Goal: Information Seeking & Learning: Learn about a topic

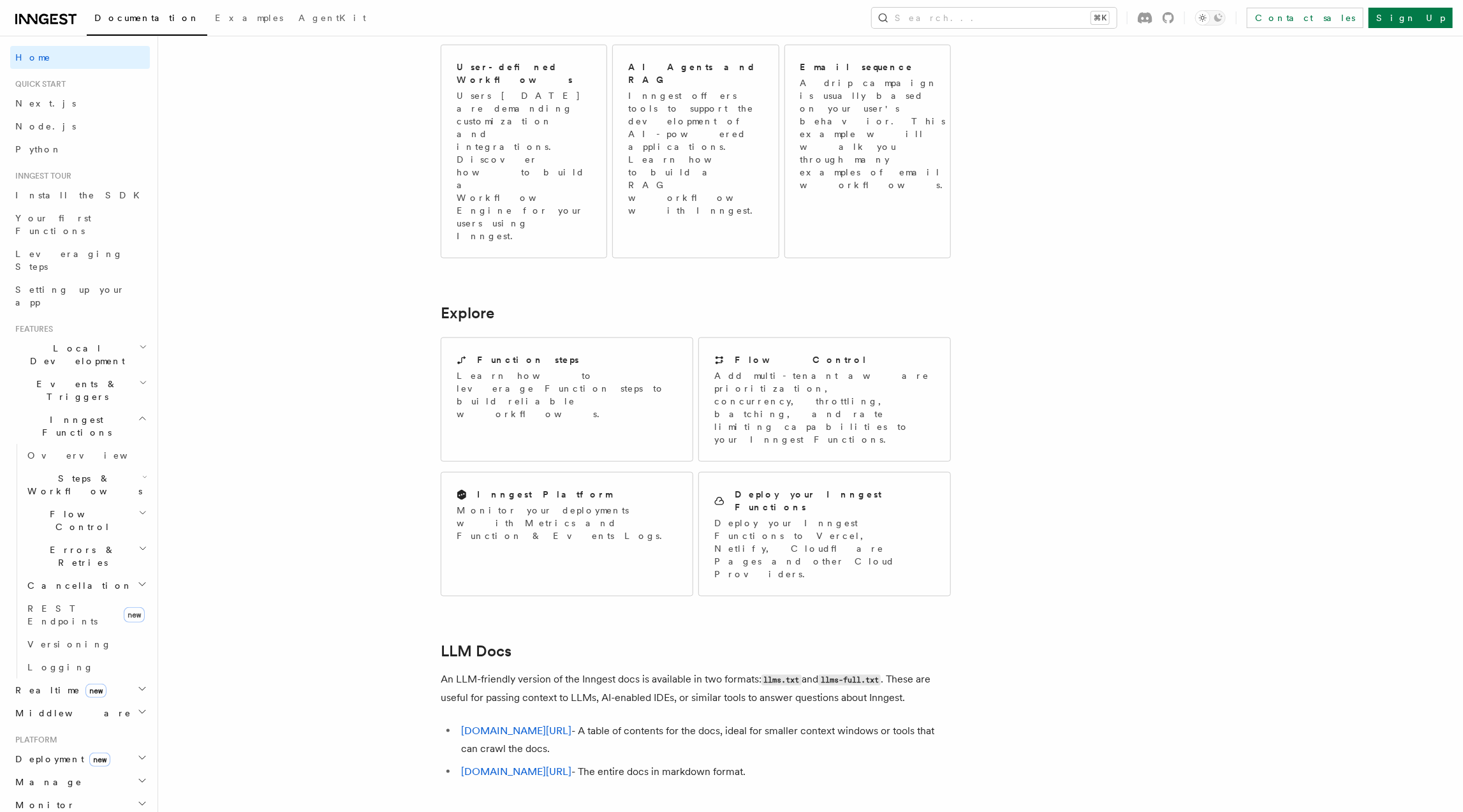
scroll to position [817, 0]
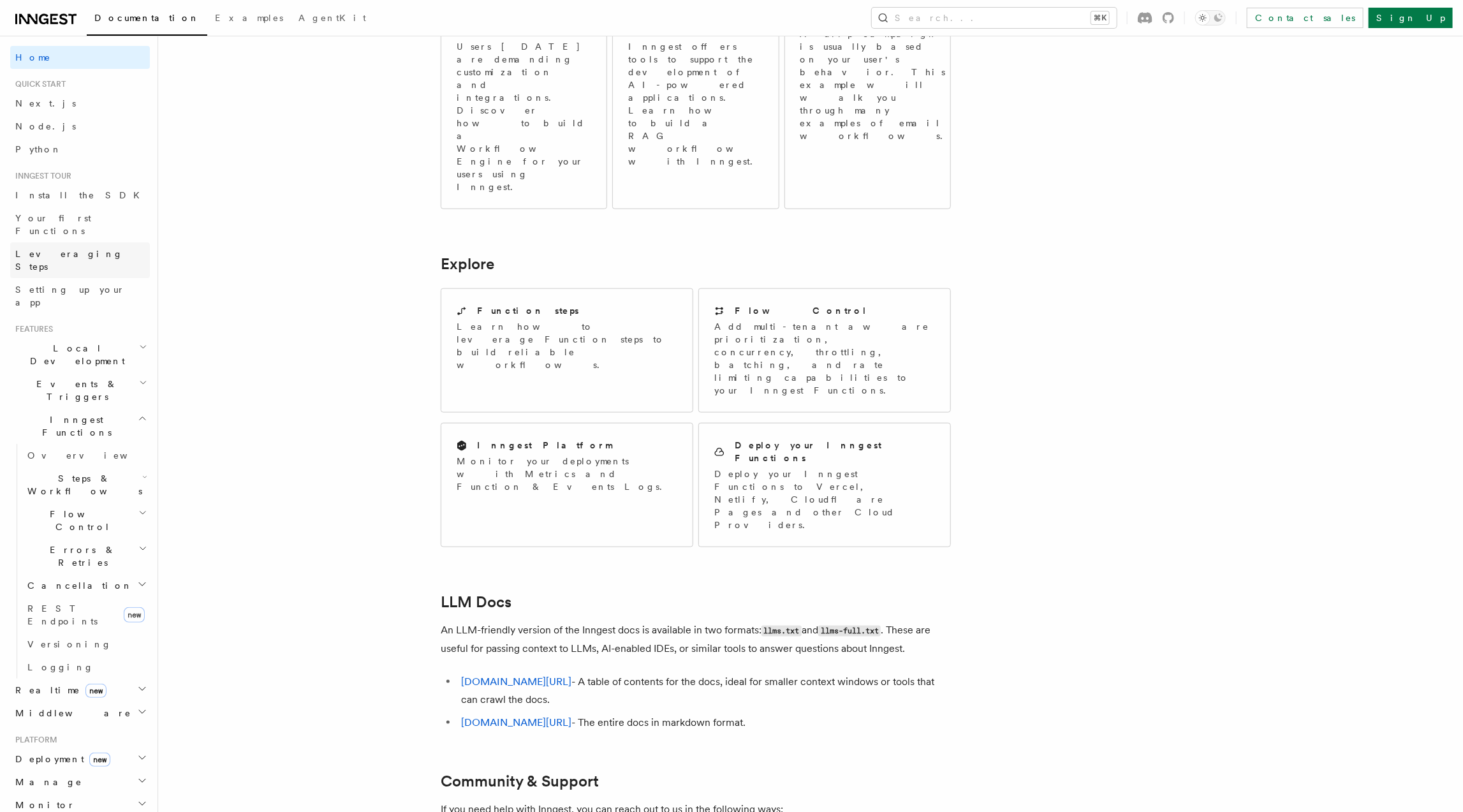
click at [77, 248] on span "Leveraging Steps" at bounding box center [69, 260] width 108 height 23
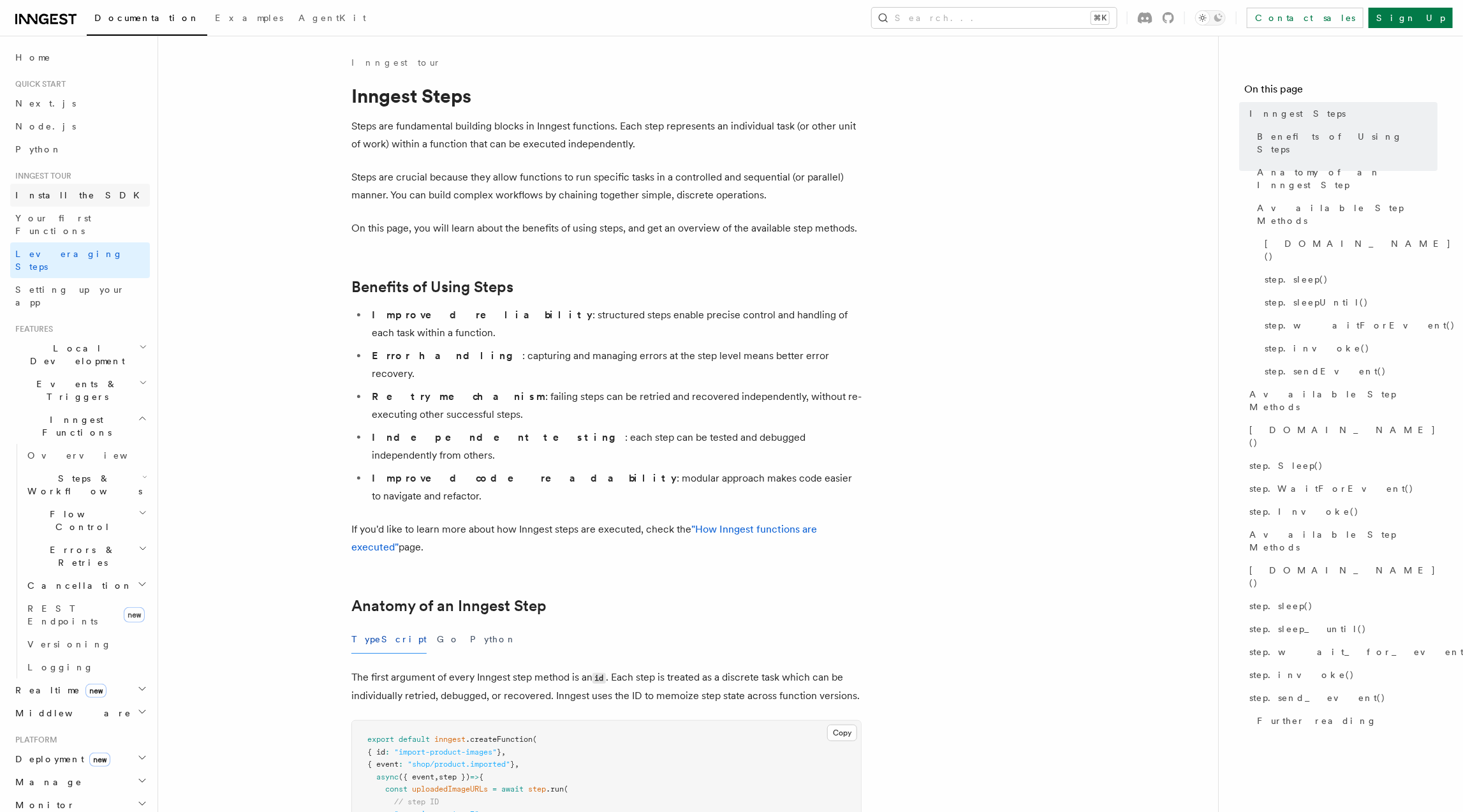
click at [37, 194] on span "Install the SDK" at bounding box center [81, 195] width 132 height 10
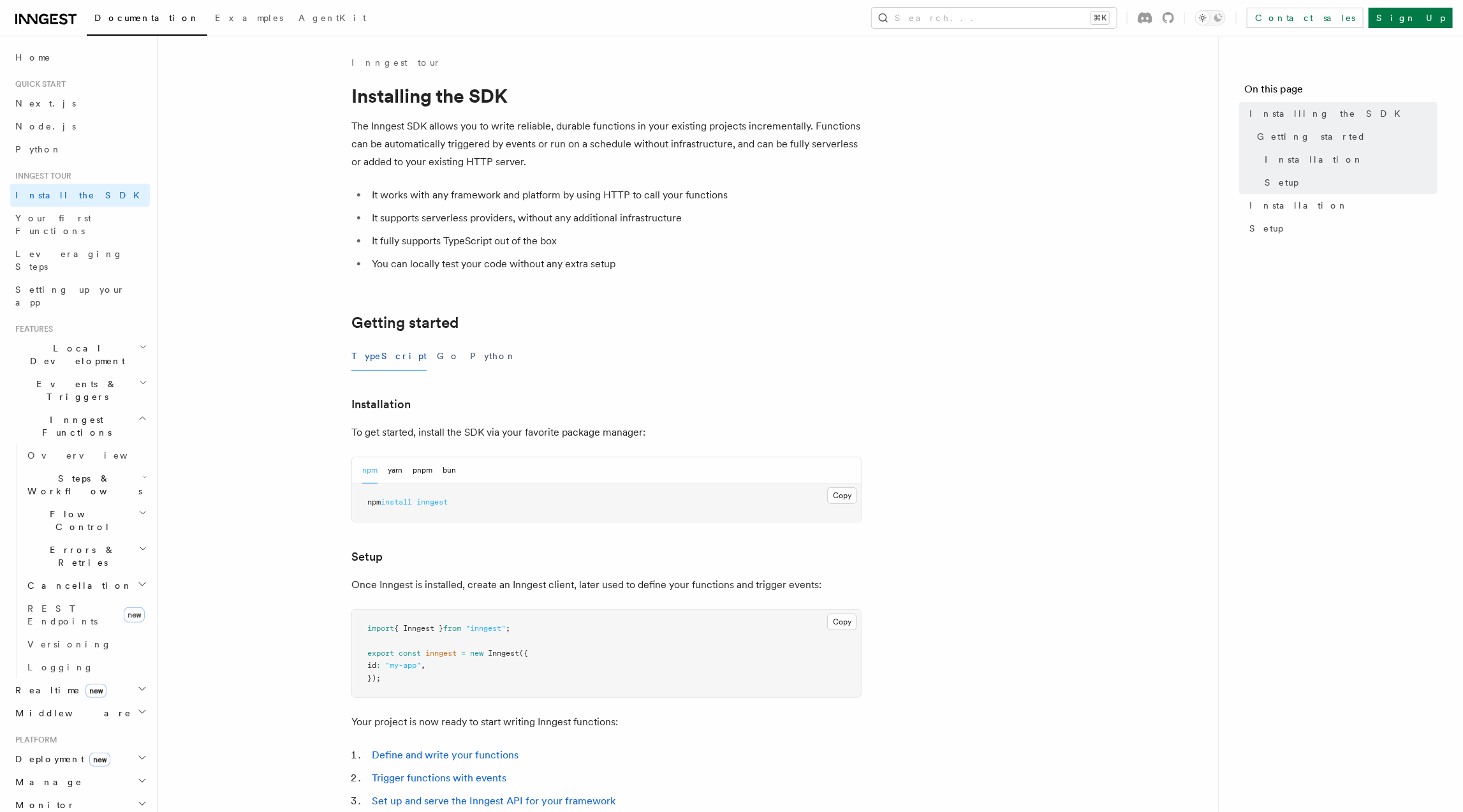
scroll to position [233, 0]
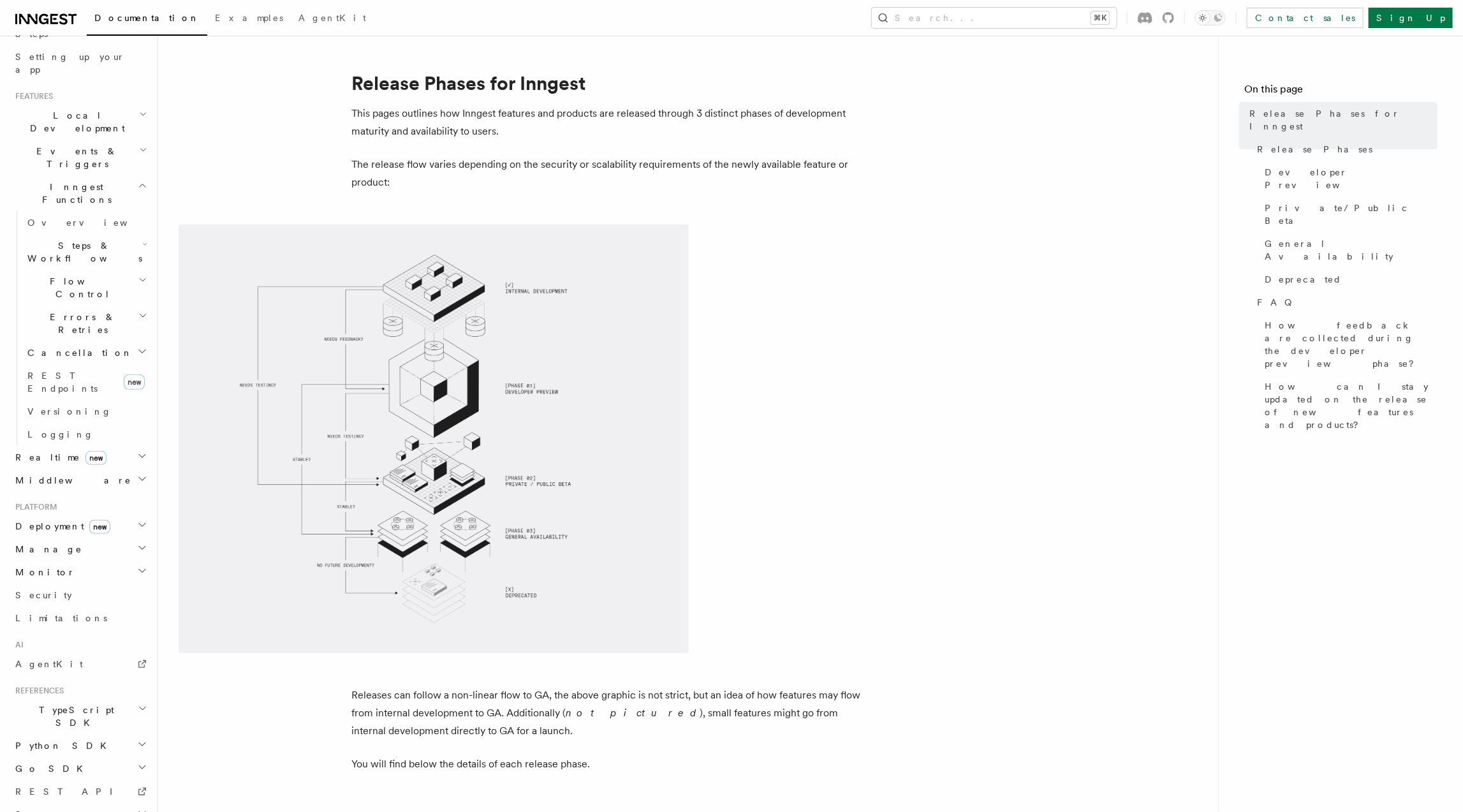
click at [40, 716] on div "Home Quick start Next.js Node.js Python Inngest tour Install the SDK Your first…" at bounding box center [80, 379] width 139 height 1130
click at [46, 515] on h2 "Deployment new" at bounding box center [80, 526] width 139 height 23
click at [39, 619] on link "Event keys" at bounding box center [86, 631] width 128 height 23
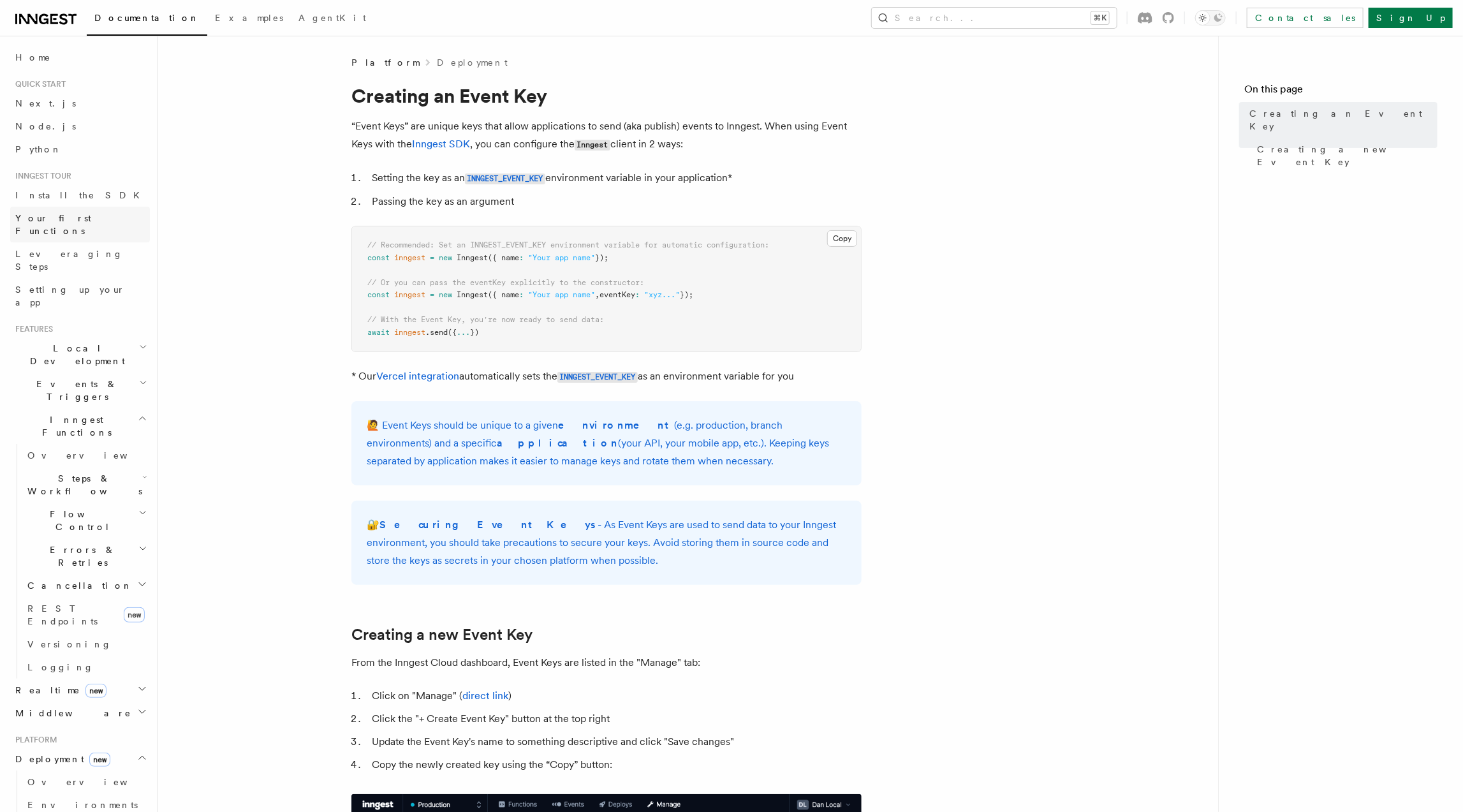
click at [67, 207] on link "Your first Functions" at bounding box center [80, 224] width 139 height 36
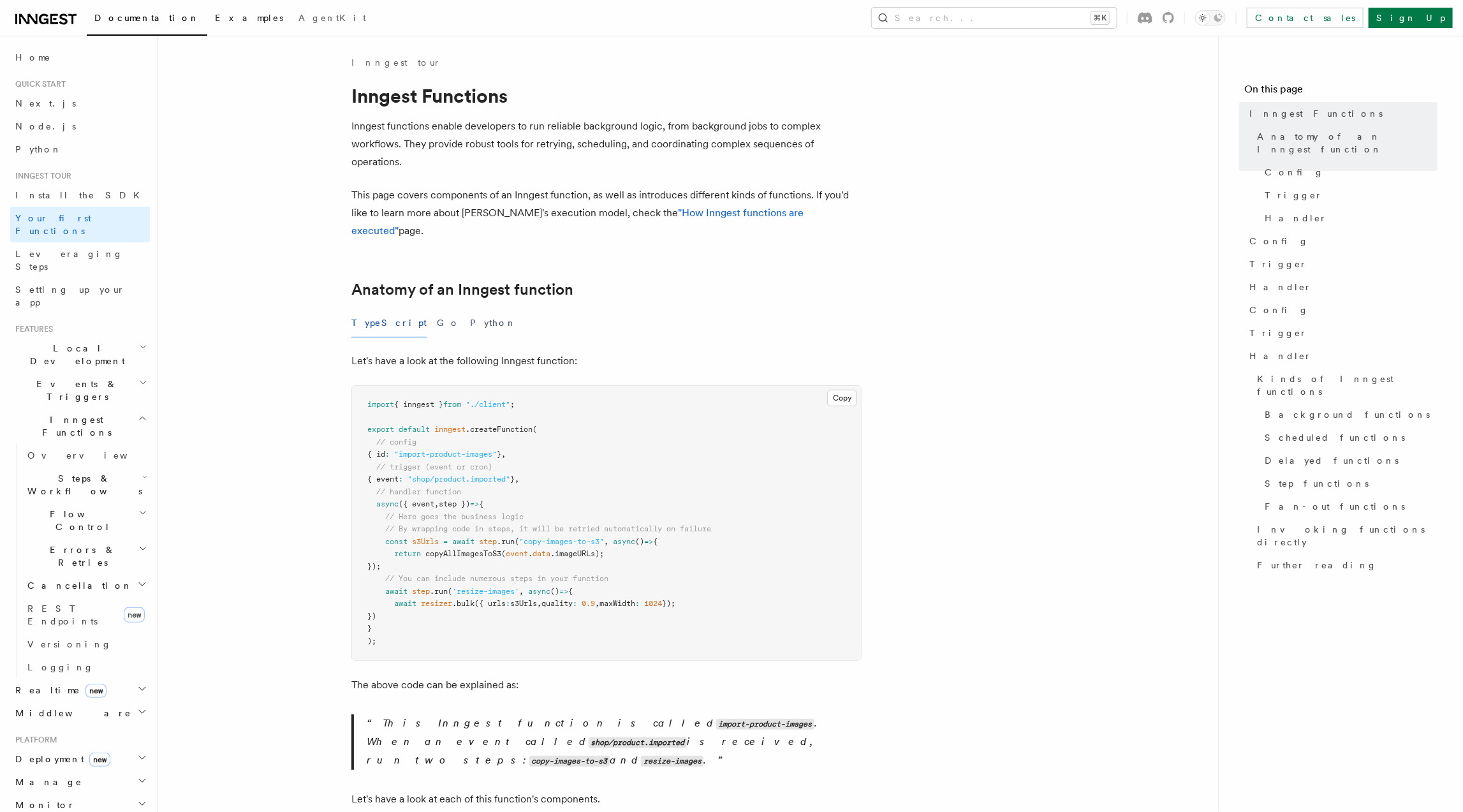
click at [215, 20] on span "Examples" at bounding box center [249, 17] width 68 height 10
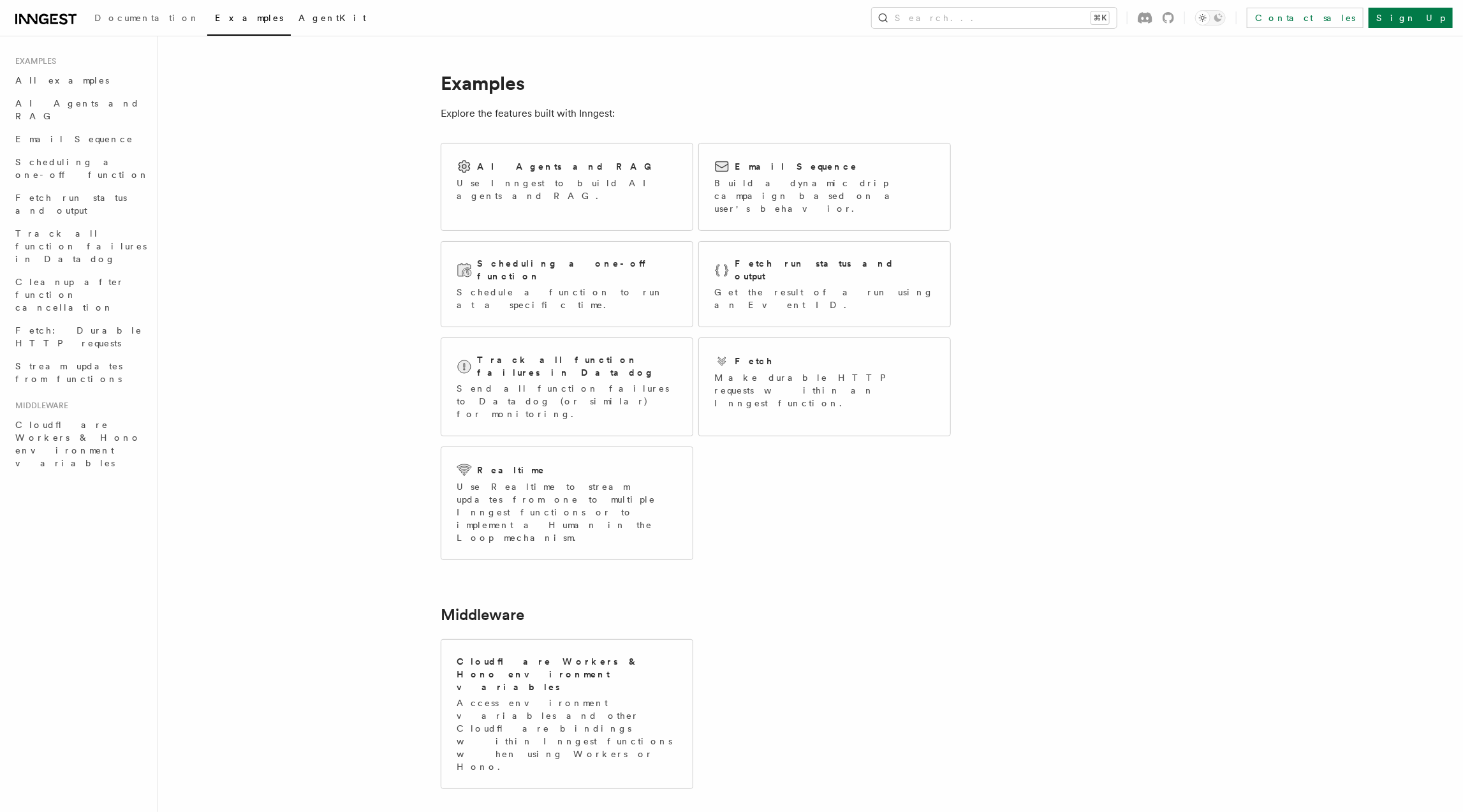
click at [299, 15] on span "AgentKit" at bounding box center [332, 17] width 67 height 10
click at [111, 19] on span "Documentation" at bounding box center [147, 17] width 105 height 10
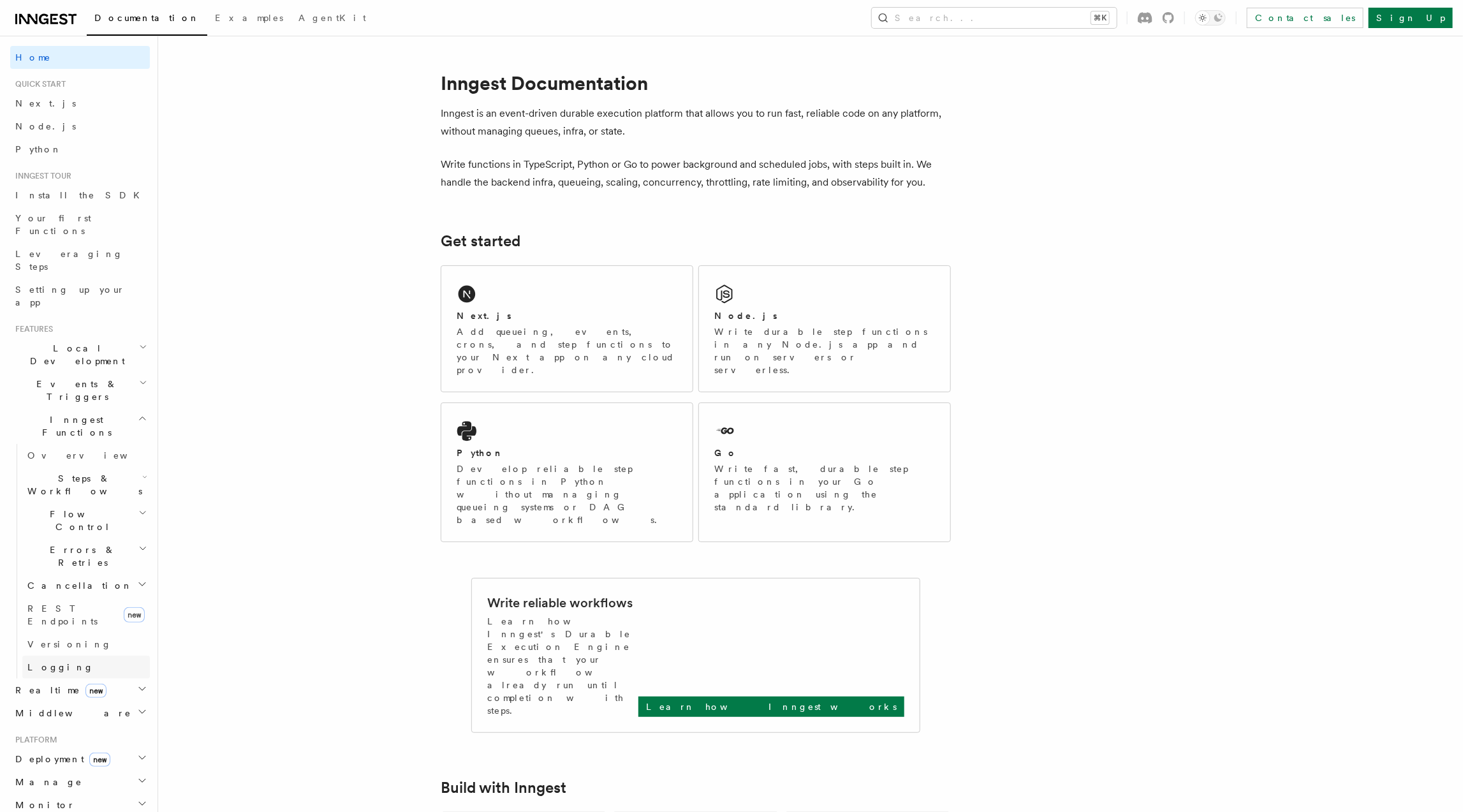
click at [64, 656] on link "Logging" at bounding box center [86, 667] width 128 height 23
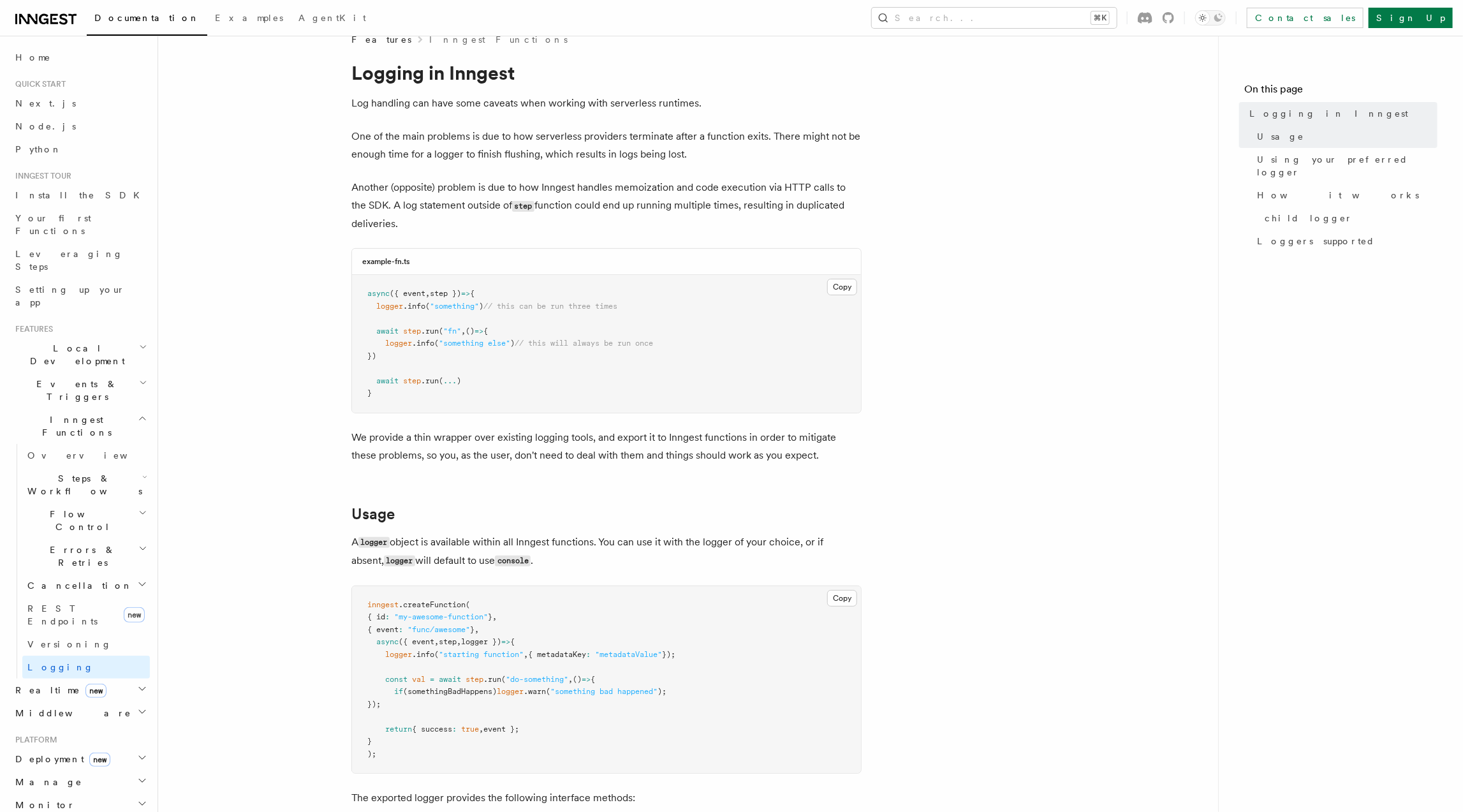
scroll to position [24, 0]
